Goal: Check status: Check status

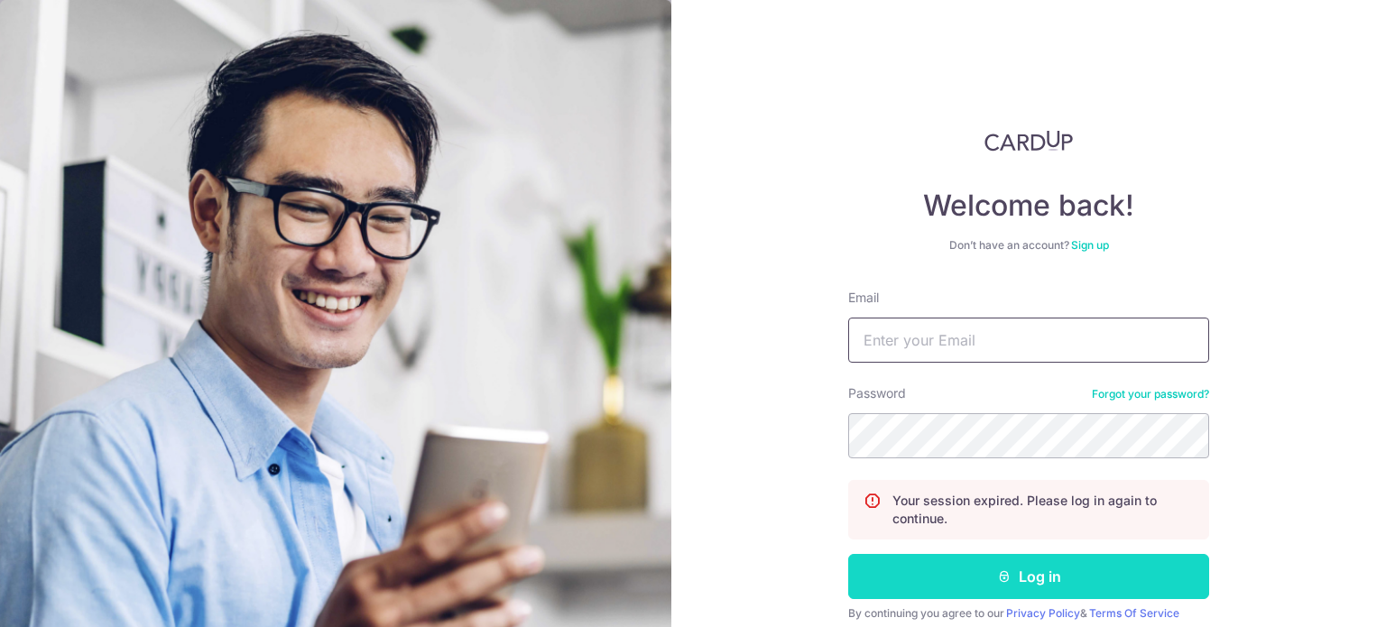
type input "[PERSON_NAME][EMAIL_ADDRESS][PERSON_NAME][DOMAIN_NAME]"
click at [1043, 577] on button "Log in" at bounding box center [1028, 576] width 361 height 45
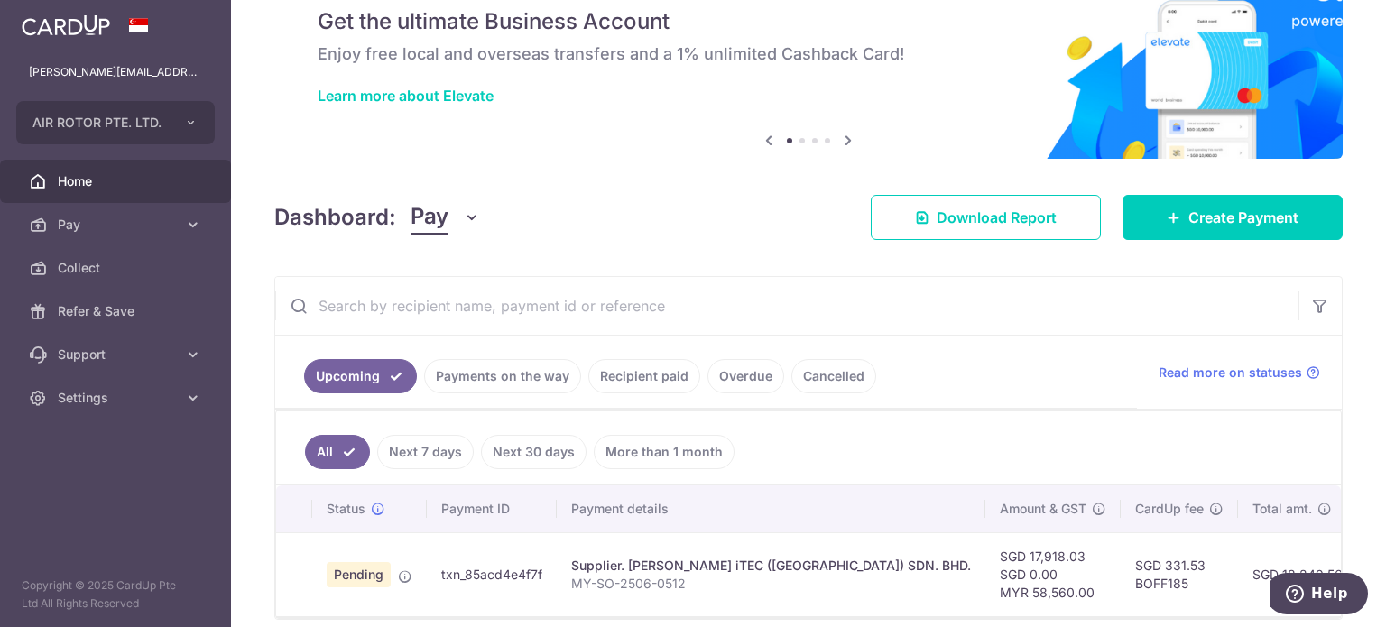
scroll to position [155, 0]
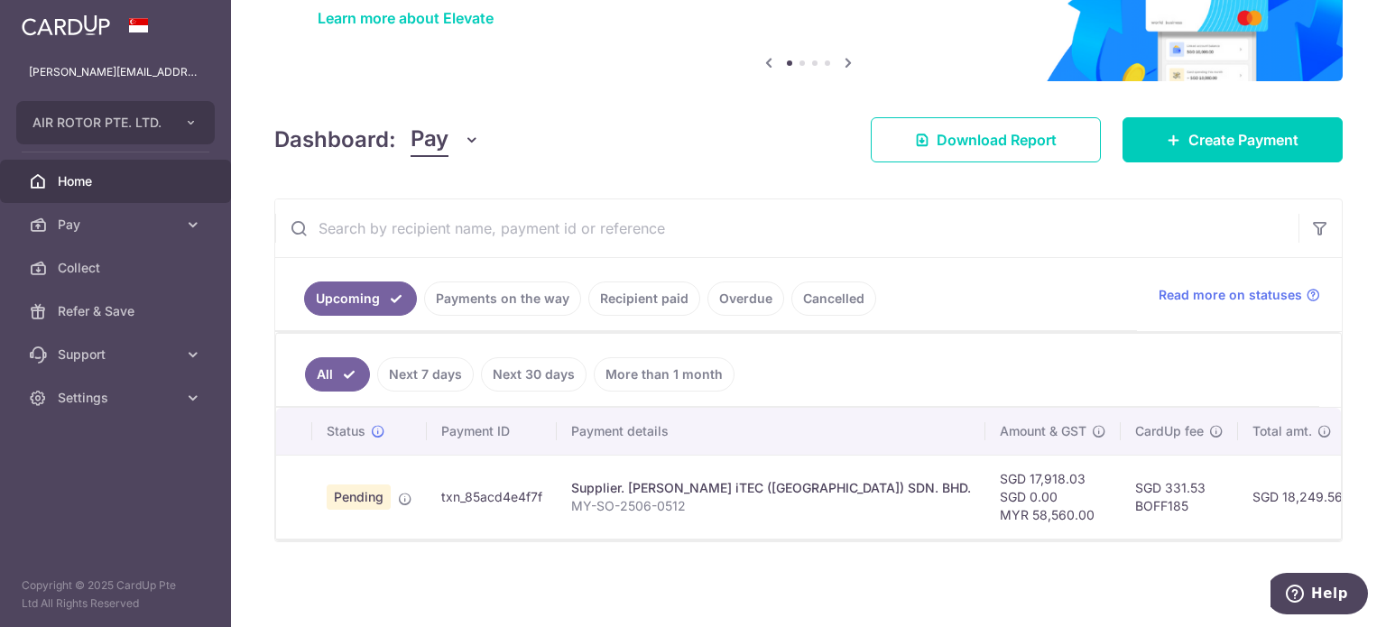
click at [1238, 489] on td "SGD 18,249.56" at bounding box center [1297, 497] width 119 height 84
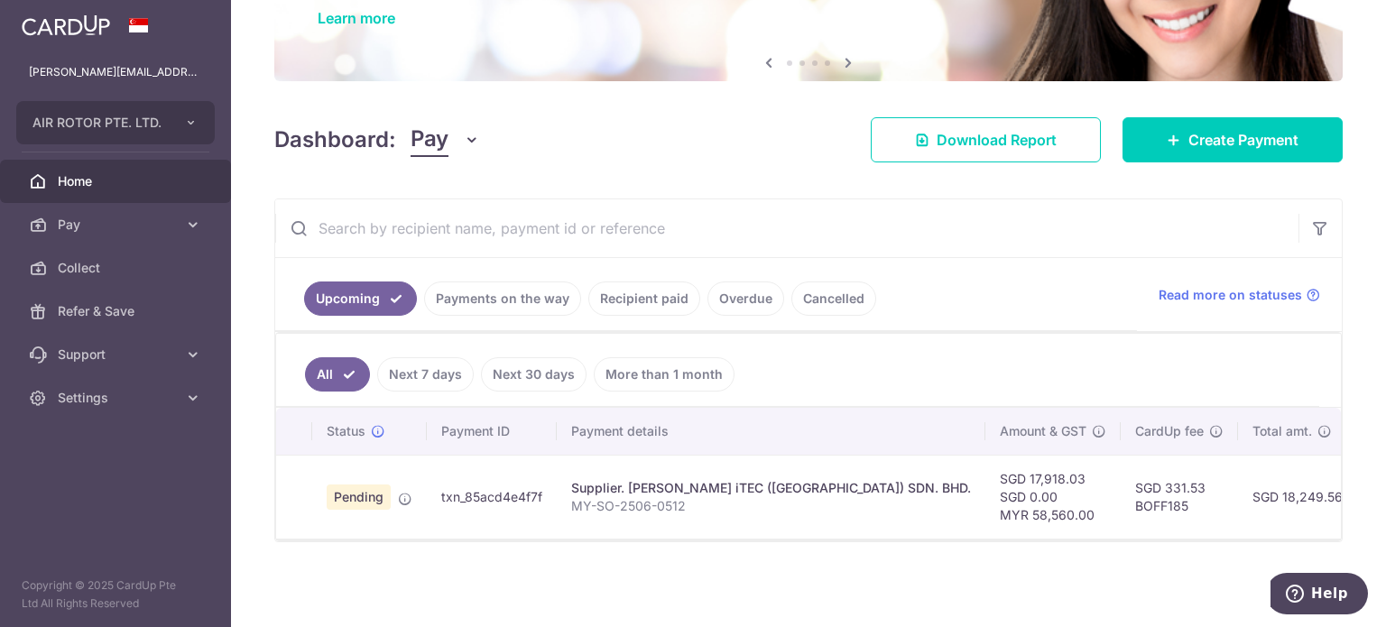
click at [72, 187] on span "Home" at bounding box center [117, 181] width 119 height 18
